Goal: Information Seeking & Learning: Learn about a topic

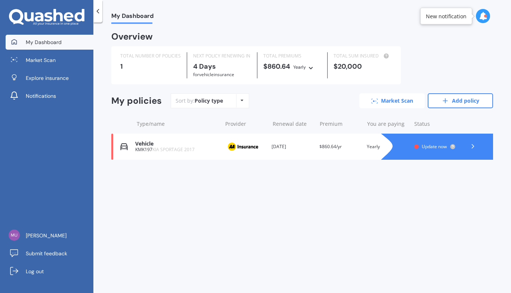
click at [400, 103] on link "Market Scan" at bounding box center [391, 100] width 65 height 15
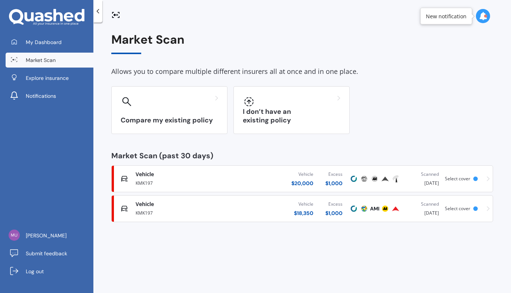
click at [307, 184] on div "$ 20,000" at bounding box center [302, 183] width 22 height 7
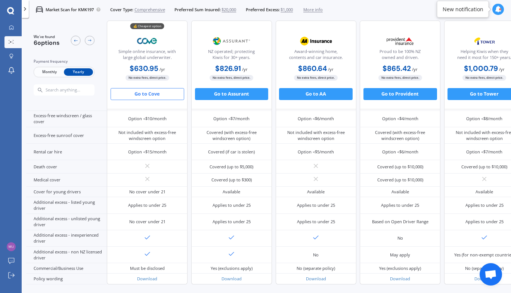
scroll to position [289, 0]
